Goal: Information Seeking & Learning: Learn about a topic

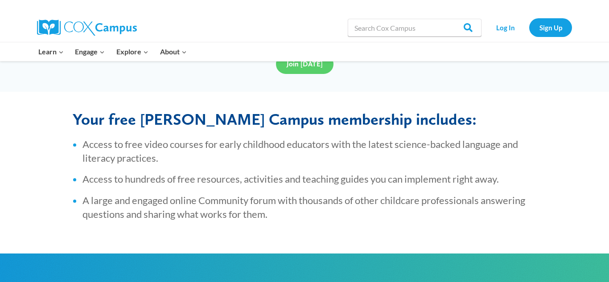
scroll to position [347, 0]
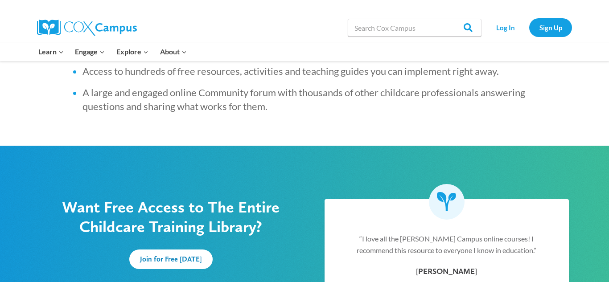
click at [56, 97] on div "Your free Cox Campus membership includes: Access to free video courses for earl…" at bounding box center [304, 65] width 609 height 162
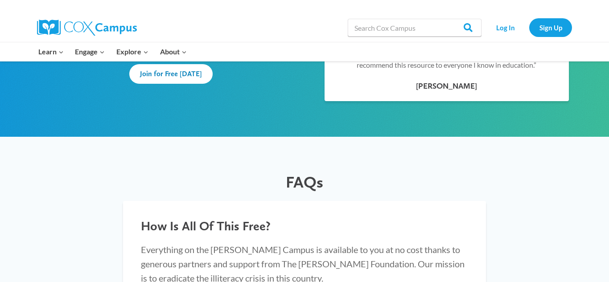
scroll to position [695, 0]
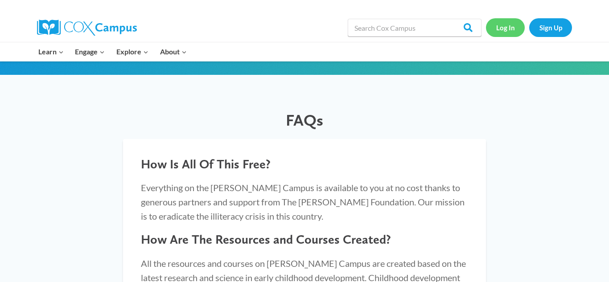
click at [506, 29] on link "Log In" at bounding box center [505, 27] width 39 height 18
